Goal: Information Seeking & Learning: Understand process/instructions

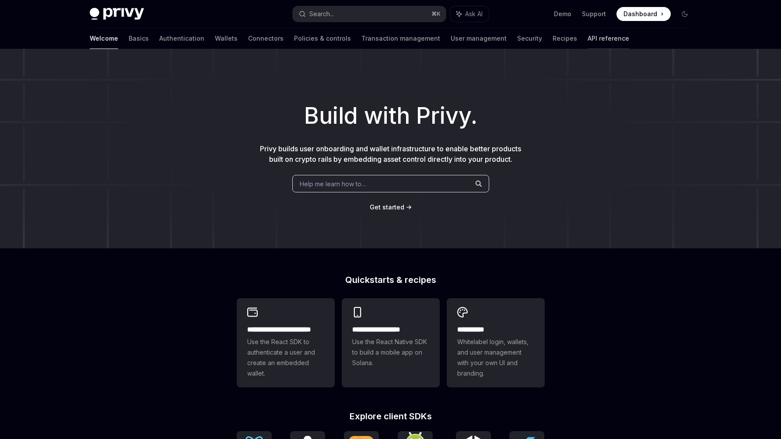
click at [587, 35] on link "API reference" at bounding box center [608, 38] width 42 height 21
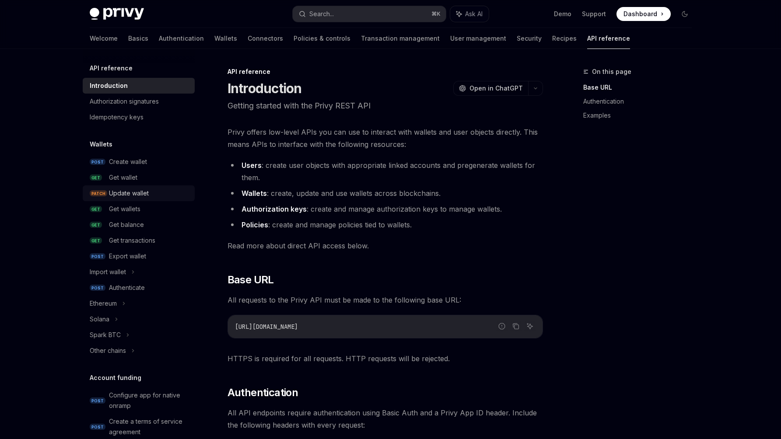
click at [141, 197] on div "Update wallet" at bounding box center [129, 193] width 40 height 10
type textarea "*"
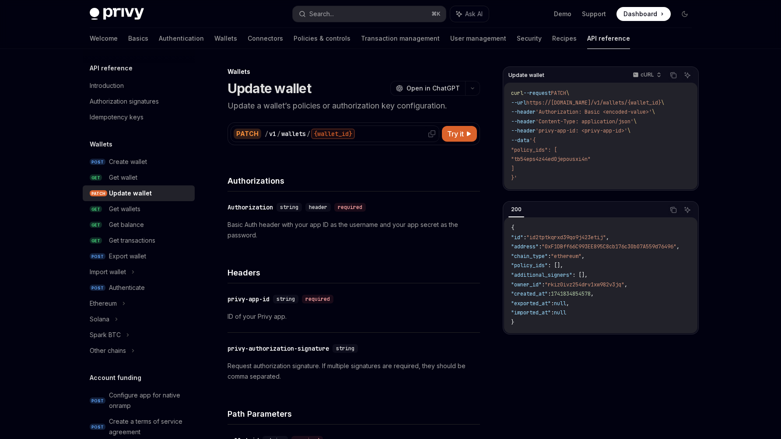
click at [422, 129] on div "/ v1 / wallets / {wallet_id}" at bounding box center [350, 134] width 171 height 10
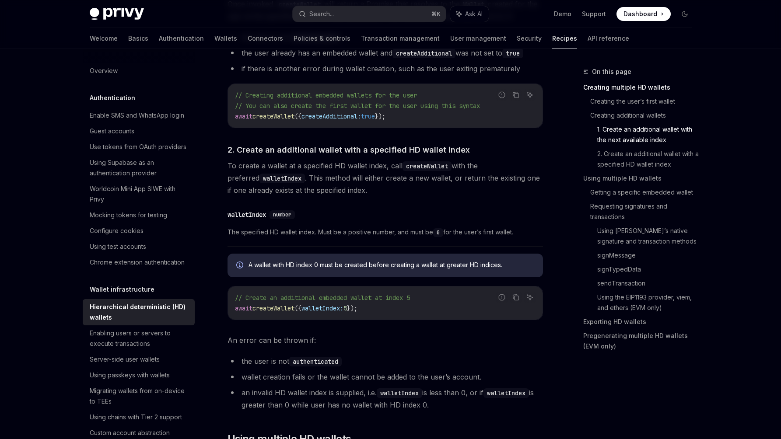
scroll to position [662, 0]
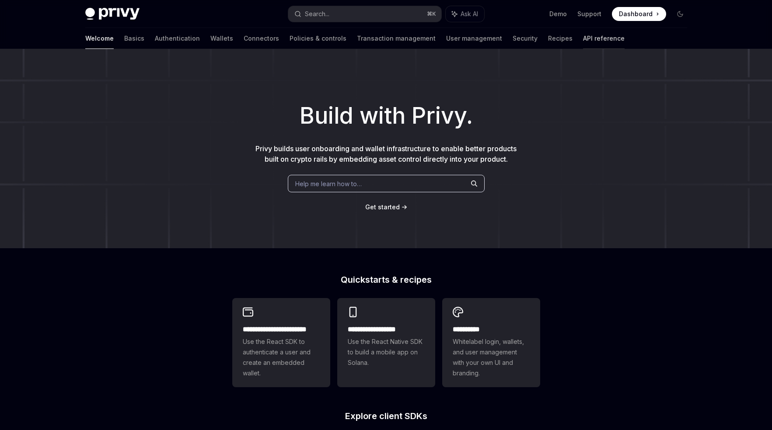
click at [583, 35] on link "API reference" at bounding box center [604, 38] width 42 height 21
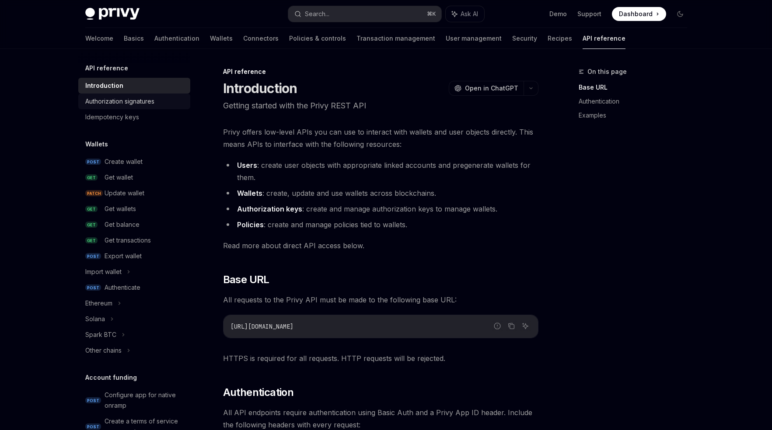
click at [148, 96] on div "Authorization signatures" at bounding box center [119, 101] width 69 height 10
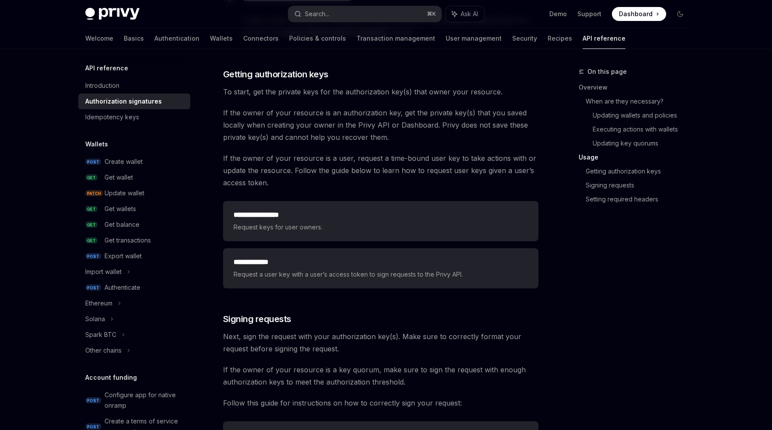
scroll to position [1082, 0]
click at [336, 343] on span "Next, sign the request with your authorization key(s). Make sure to correctly f…" at bounding box center [380, 342] width 315 height 24
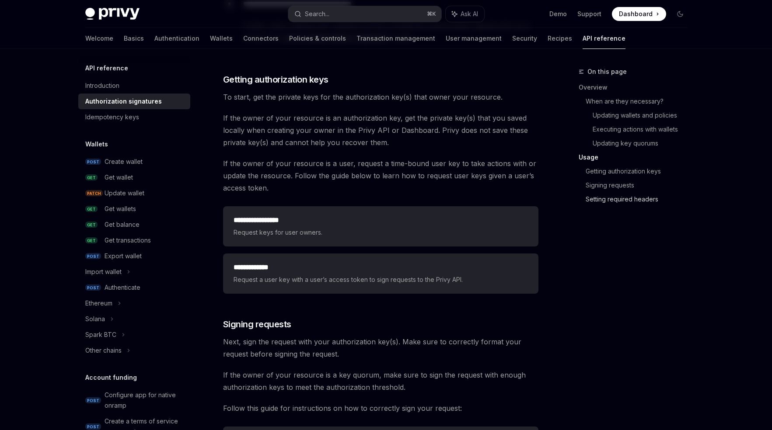
click at [596, 202] on link "Setting required headers" at bounding box center [640, 199] width 108 height 14
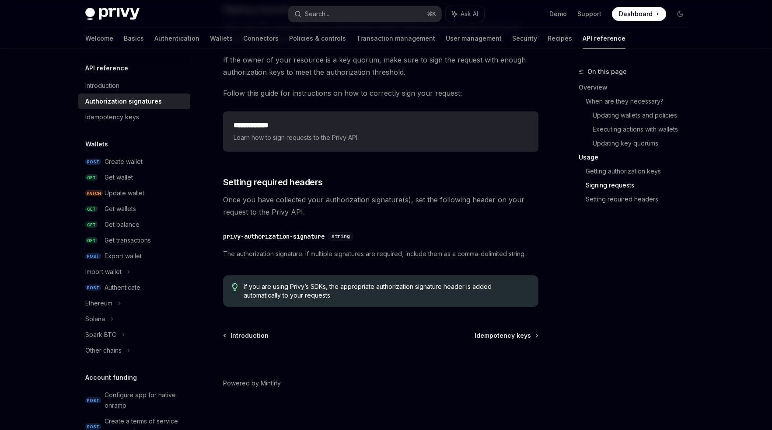
scroll to position [1398, 0]
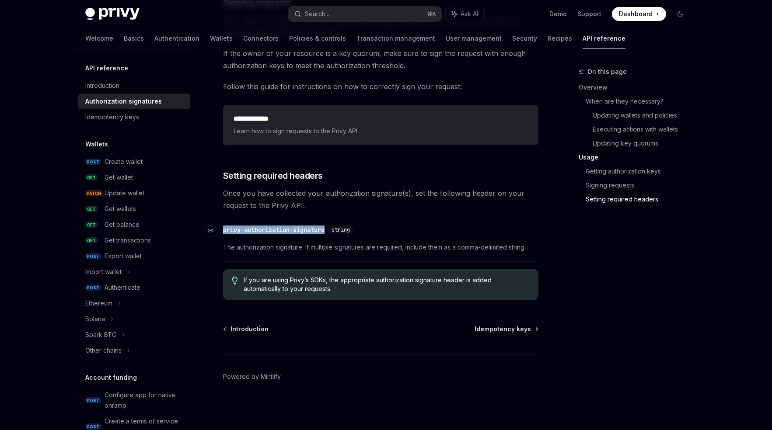
drag, startPoint x: 330, startPoint y: 230, endPoint x: 223, endPoint y: 228, distance: 107.6
click at [223, 228] on div "​ privy-authorization-signature string" at bounding box center [290, 230] width 134 height 9
copy div "​ privy-authorization-signature"
click at [110, 269] on div "Import wallet" at bounding box center [103, 272] width 36 height 10
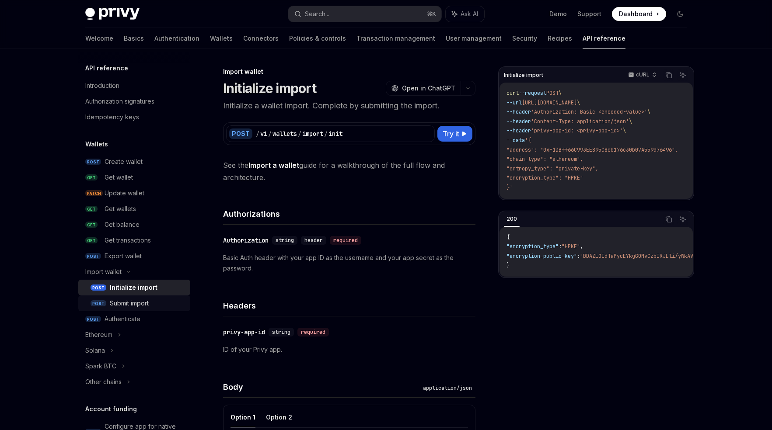
click at [147, 306] on div "Submit import" at bounding box center [129, 303] width 39 height 10
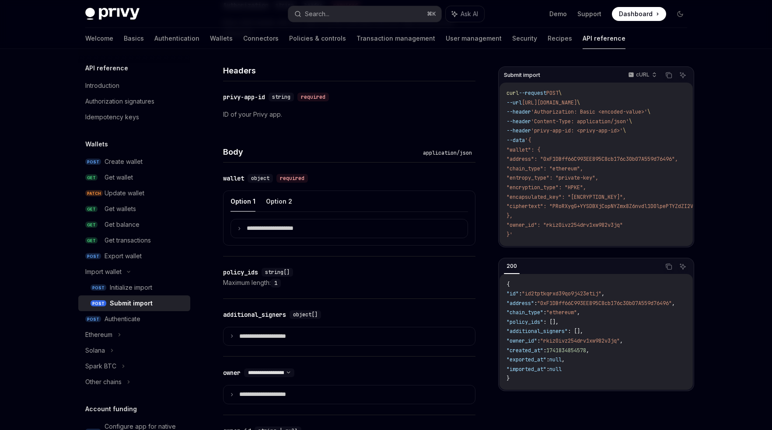
scroll to position [238, 0]
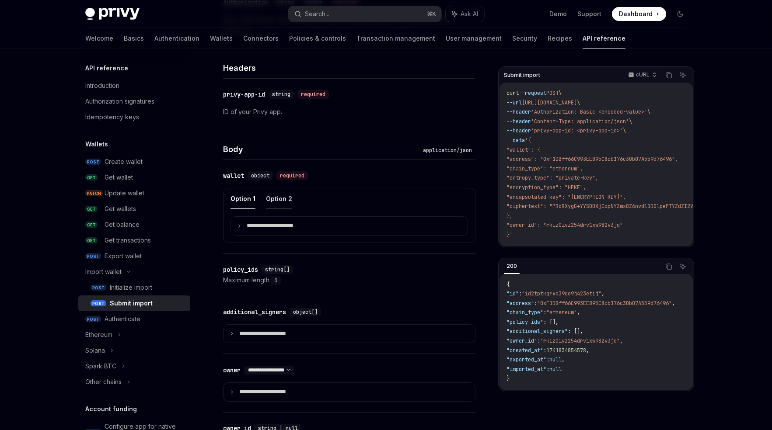
click at [277, 195] on button "Option 2" at bounding box center [279, 198] width 26 height 21
click at [277, 222] on p "**********" at bounding box center [277, 226] width 61 height 8
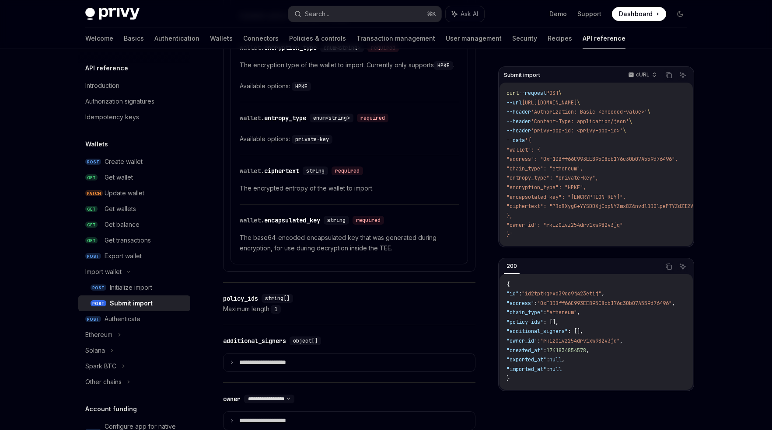
scroll to position [574, 0]
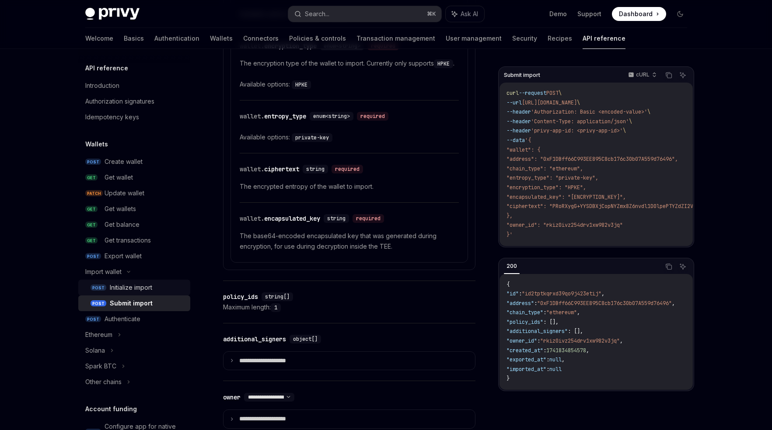
click at [144, 286] on div "Initialize import" at bounding box center [131, 287] width 42 height 10
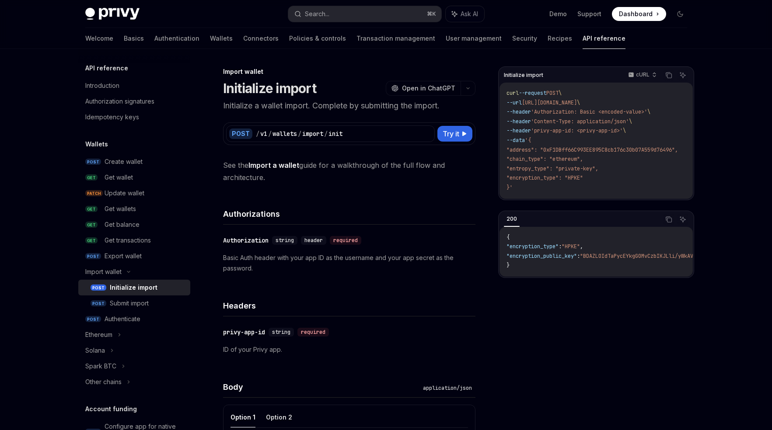
type textarea "*"
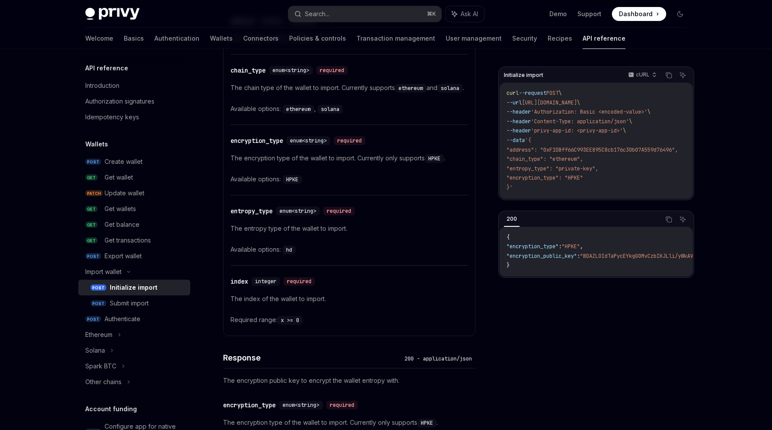
scroll to position [468, 0]
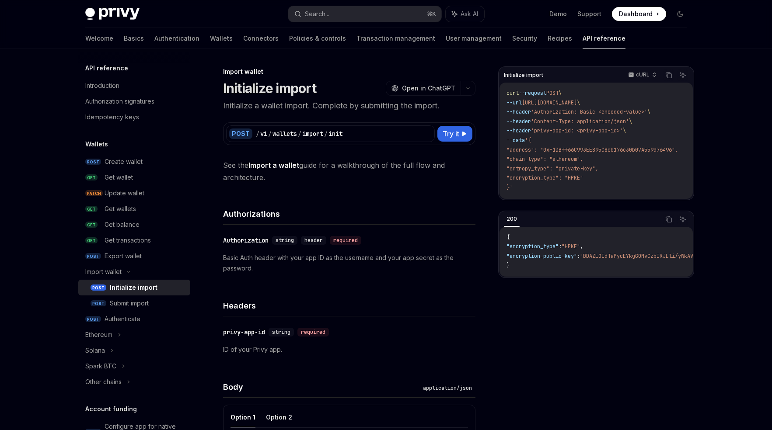
scroll to position [468, 0]
